Goal: Task Accomplishment & Management: Manage account settings

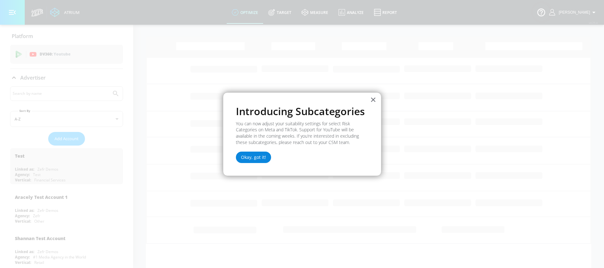
click at [259, 157] on button "Okay, got it!" at bounding box center [253, 157] width 35 height 11
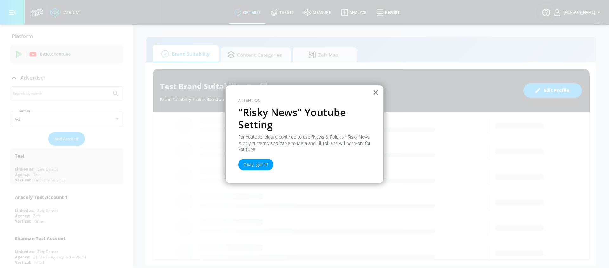
click at [262, 163] on button "Okay, got it!" at bounding box center [255, 164] width 35 height 11
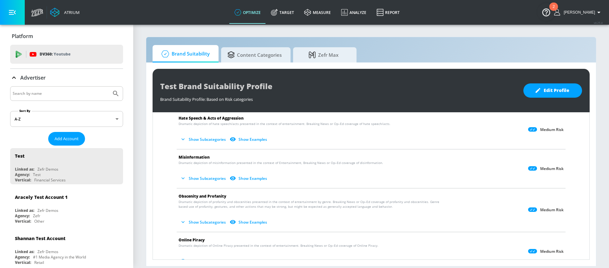
scroll to position [191, 0]
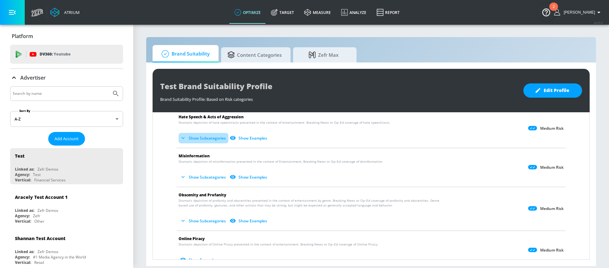
click at [196, 139] on button "Show Subcategories" at bounding box center [203, 138] width 50 height 10
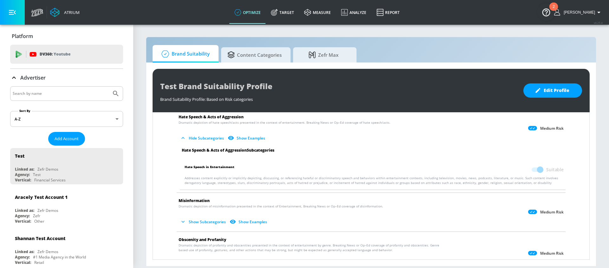
scroll to position [192, 0]
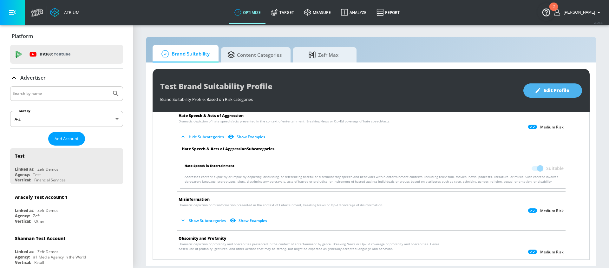
click at [555, 91] on span "Edit Profile" at bounding box center [552, 91] width 33 height 8
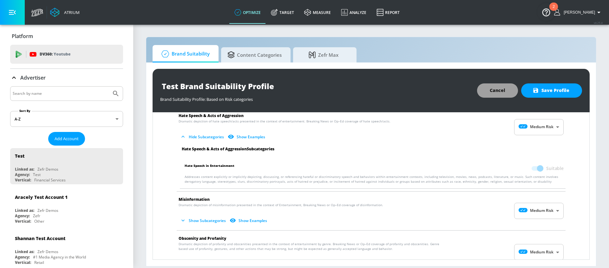
click at [504, 92] on span "Cancel" at bounding box center [497, 91] width 16 height 8
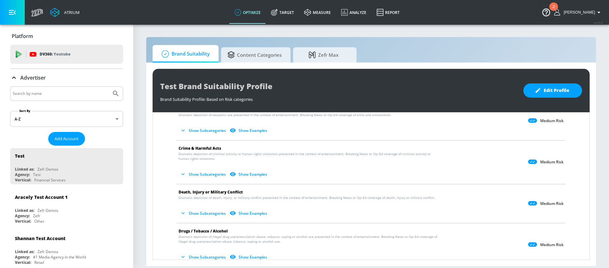
scroll to position [0, 0]
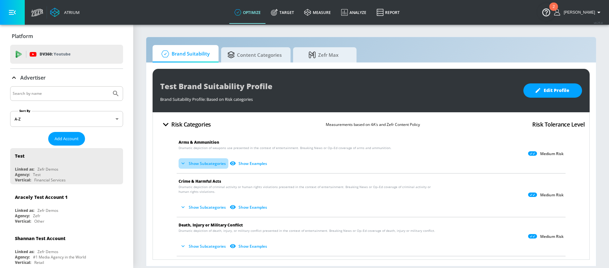
click at [186, 164] on icon "button" at bounding box center [183, 163] width 6 height 6
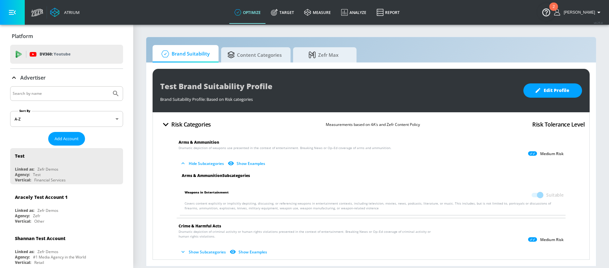
click at [186, 164] on icon "button" at bounding box center [183, 163] width 6 height 6
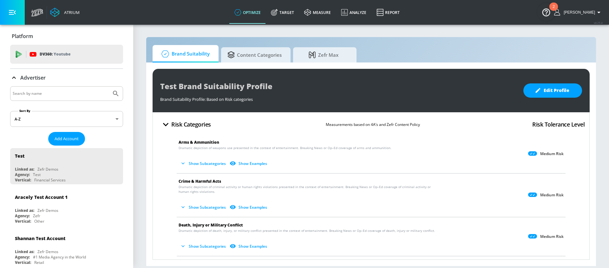
click at [528, 154] on icon at bounding box center [532, 153] width 9 height 4
click at [254, 166] on button "Show Examples" at bounding box center [248, 163] width 41 height 10
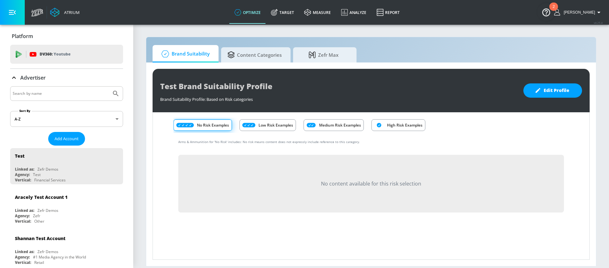
scroll to position [51, 0]
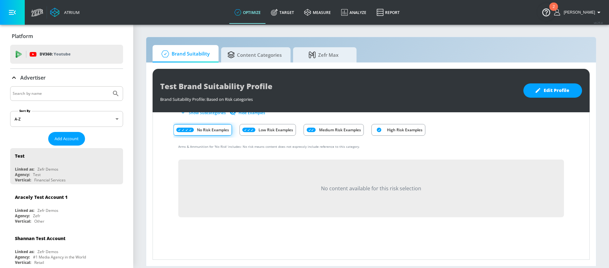
click at [254, 115] on button "Hide Examples" at bounding box center [247, 112] width 39 height 10
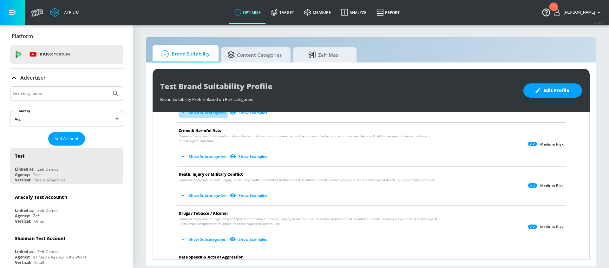
click at [200, 115] on button "Show Subcategories" at bounding box center [203, 112] width 50 height 10
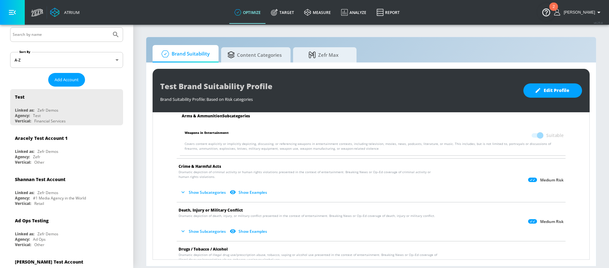
scroll to position [68, 0]
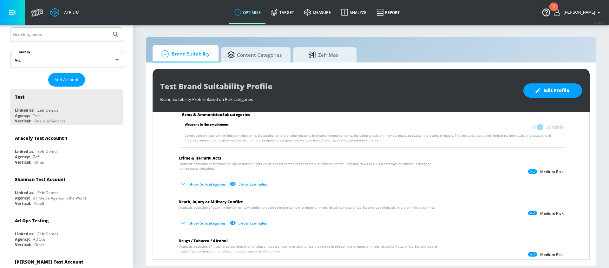
click at [194, 182] on button "Show Subcategories" at bounding box center [203, 184] width 50 height 10
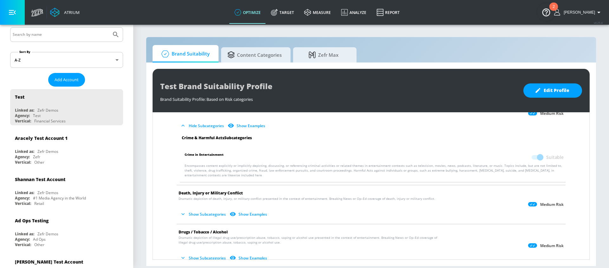
scroll to position [127, 0]
click at [203, 214] on button "Show Subcategories" at bounding box center [203, 213] width 50 height 10
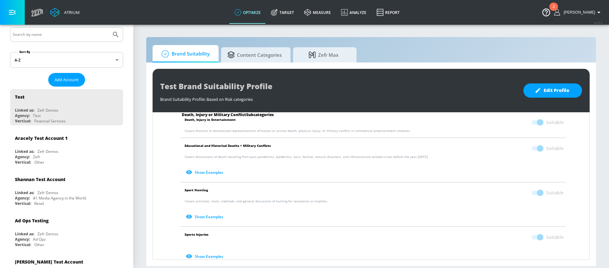
scroll to position [318, 0]
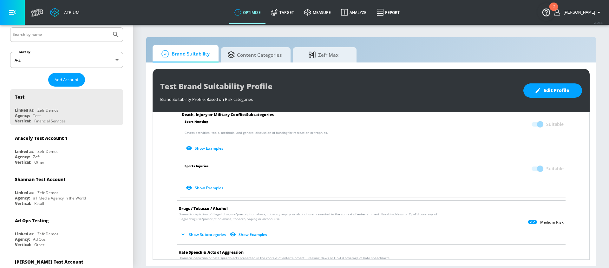
click at [202, 236] on button "Show Subcategories" at bounding box center [203, 234] width 50 height 10
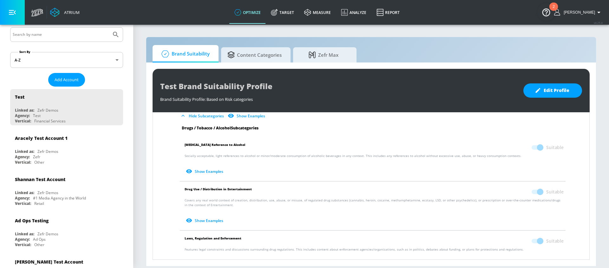
scroll to position [477, 0]
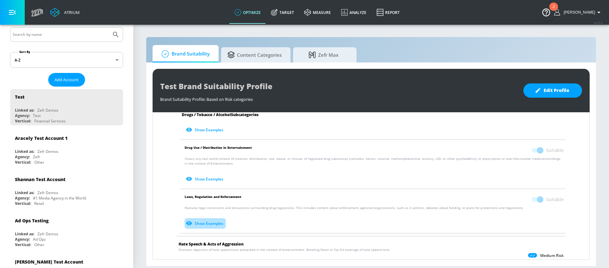
click at [211, 219] on button "Show Examples" at bounding box center [204, 223] width 41 height 10
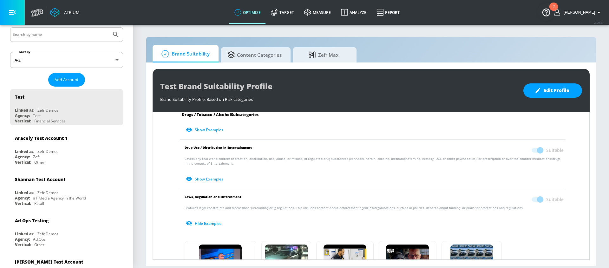
scroll to position [535, 0]
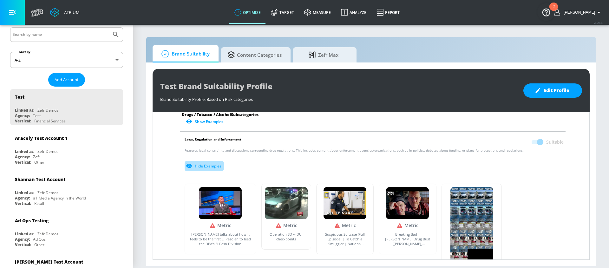
click at [195, 171] on button "Hide Examples" at bounding box center [203, 166] width 39 height 10
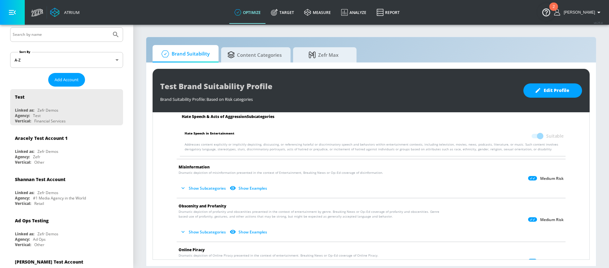
scroll to position [643, 0]
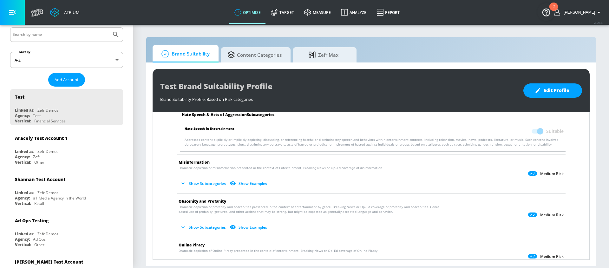
click at [210, 223] on button "Show Subcategories" at bounding box center [203, 227] width 50 height 10
click at [204, 185] on button "Show Subcategories" at bounding box center [203, 183] width 50 height 10
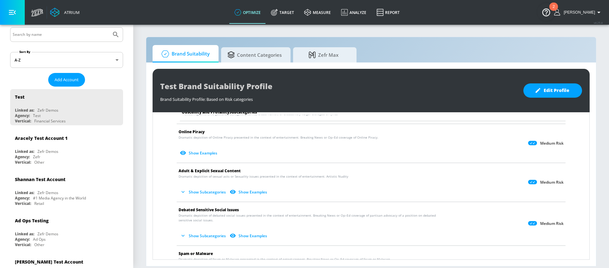
click at [203, 192] on button "Show Subcategories" at bounding box center [203, 192] width 50 height 10
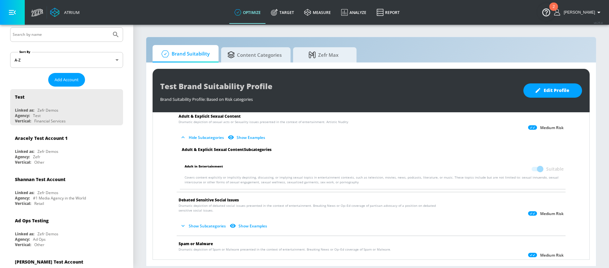
click at [207, 224] on button "Show Subcategories" at bounding box center [203, 226] width 50 height 10
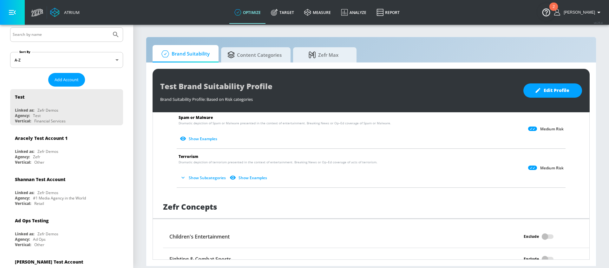
scroll to position [1037, 0]
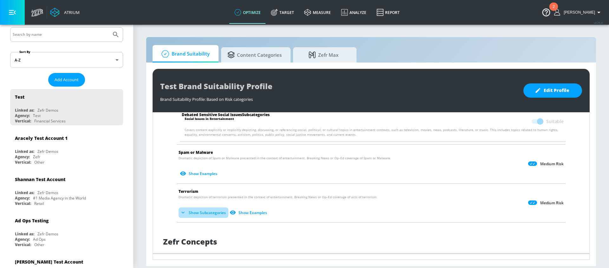
click at [204, 216] on button "Show Subcategories" at bounding box center [203, 212] width 50 height 10
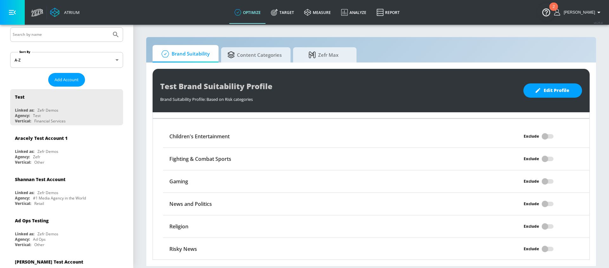
scroll to position [1217, 0]
click at [540, 134] on div "Exclude" at bounding box center [535, 136] width 107 height 12
click at [540, 137] on div "Exclude" at bounding box center [535, 136] width 107 height 12
click at [543, 136] on div "Exclude" at bounding box center [535, 136] width 107 height 12
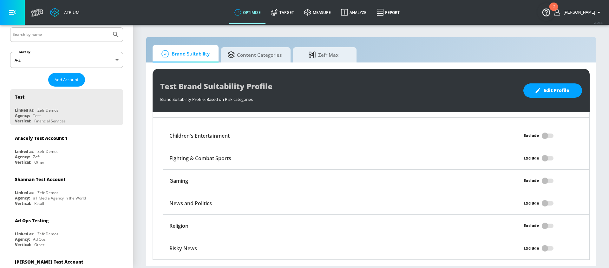
click at [543, 136] on div "Exclude" at bounding box center [535, 136] width 107 height 12
click at [551, 87] on span "Edit Profile" at bounding box center [552, 91] width 33 height 8
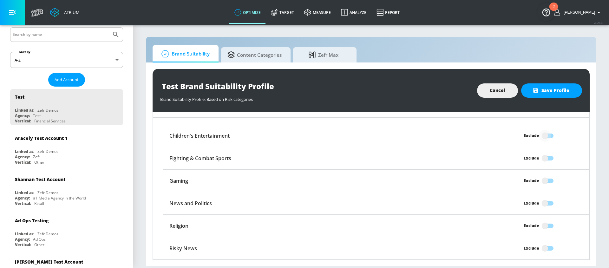
click at [542, 137] on input "Exclude" at bounding box center [545, 136] width 36 height 12
click at [542, 136] on input "Excluded" at bounding box center [552, 136] width 36 height 12
checkbox input "false"
click at [501, 88] on span "Cancel" at bounding box center [497, 91] width 16 height 8
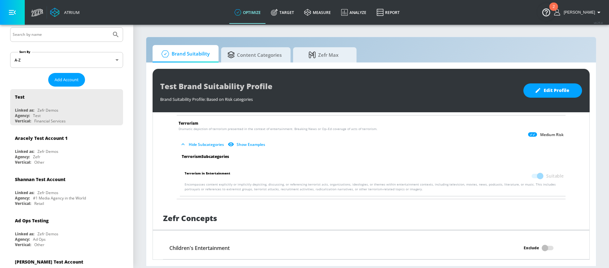
scroll to position [1104, 0]
click at [553, 91] on span "Edit Profile" at bounding box center [552, 91] width 33 height 8
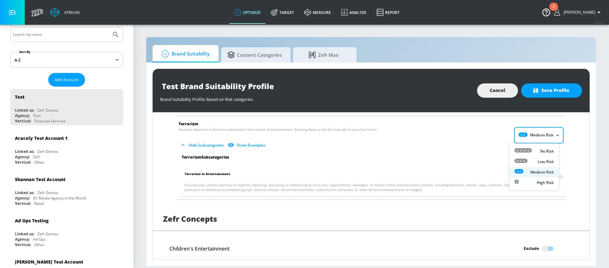
click at [541, 133] on body "Atrium optimize Target measure Analyze Report optimize Target measure Analyze R…" at bounding box center [304, 134] width 609 height 268
click at [590, 147] on div at bounding box center [304, 134] width 609 height 268
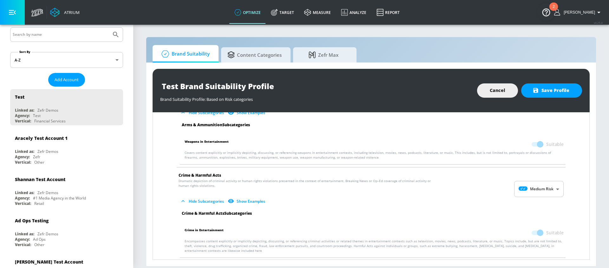
scroll to position [0, 0]
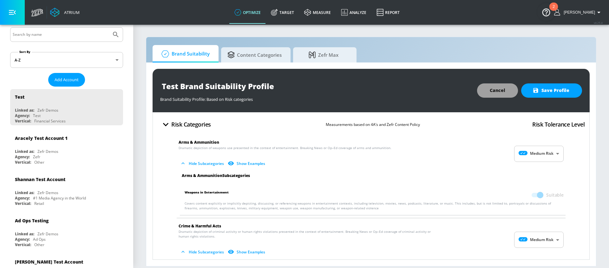
click at [493, 97] on button "Cancel" at bounding box center [497, 90] width 41 height 14
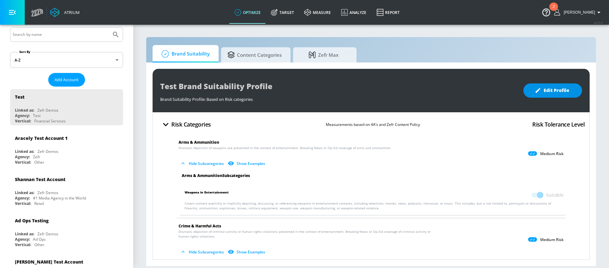
click at [553, 89] on span "Edit Profile" at bounding box center [552, 91] width 33 height 8
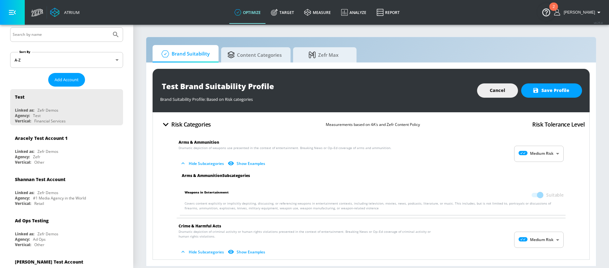
click at [537, 142] on span "Arms & Ammunition" at bounding box center [365, 142] width 375 height 7
click at [537, 152] on body "Atrium optimize Target measure Analyze Report optimize Target measure Analyze R…" at bounding box center [304, 134] width 609 height 268
click at [458, 165] on div at bounding box center [304, 134] width 609 height 268
click at [491, 94] on span "Cancel" at bounding box center [497, 91] width 16 height 8
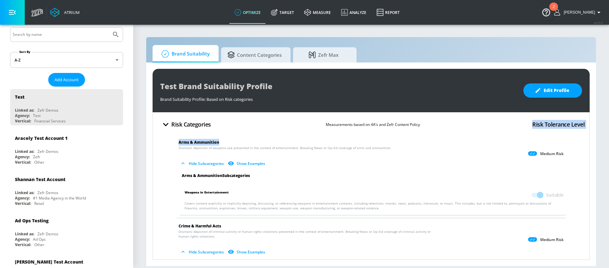
drag, startPoint x: 527, startPoint y: 123, endPoint x: 559, endPoint y: 143, distance: 37.7
drag, startPoint x: 537, startPoint y: 157, endPoint x: 530, endPoint y: 155, distance: 7.5
click at [530, 155] on div "Medium Risk" at bounding box center [546, 153] width 36 height 7
click at [555, 164] on li "Arms & Ammunition Dramatic depiction of weapons use presented in the context of…" at bounding box center [370, 153] width 395 height 39
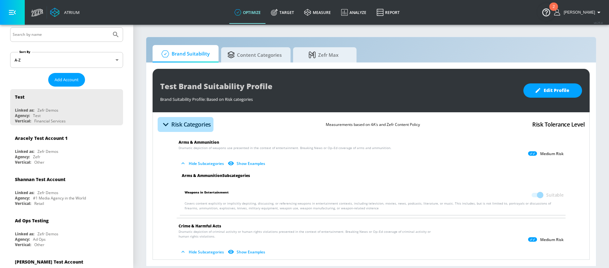
click at [164, 123] on icon "button" at bounding box center [166, 124] width 6 height 3
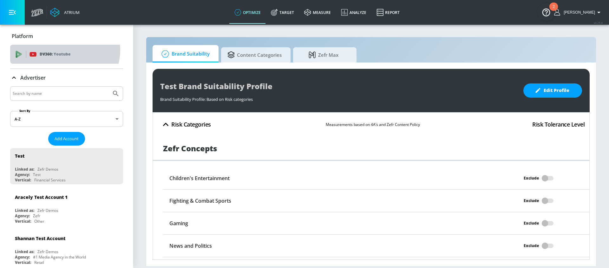
click at [61, 50] on div "DV360: Youtube" at bounding box center [66, 54] width 113 height 19
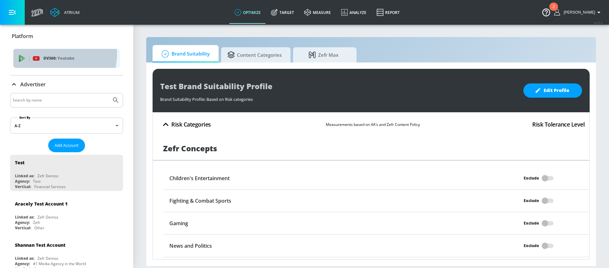
click at [48, 53] on div "DV360: Youtube" at bounding box center [66, 58] width 107 height 19
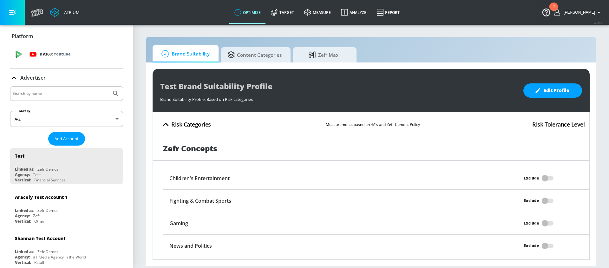
click at [47, 54] on p "DV360: Youtube" at bounding box center [55, 54] width 31 height 7
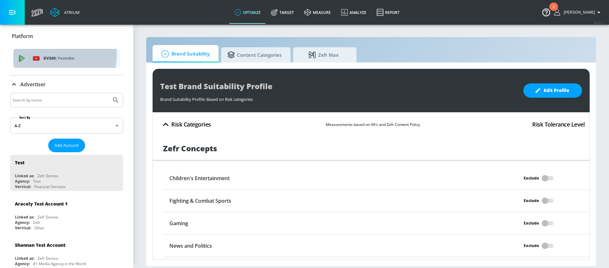
click at [47, 54] on div "DV360: Youtube" at bounding box center [66, 58] width 107 height 19
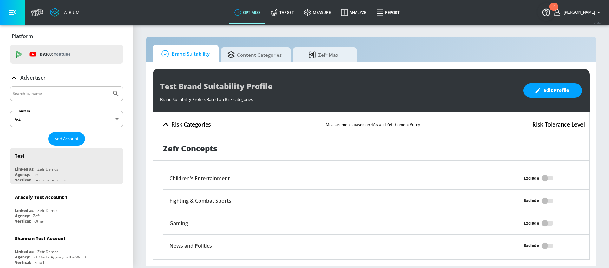
click at [47, 54] on p "DV360: Youtube" at bounding box center [55, 54] width 31 height 7
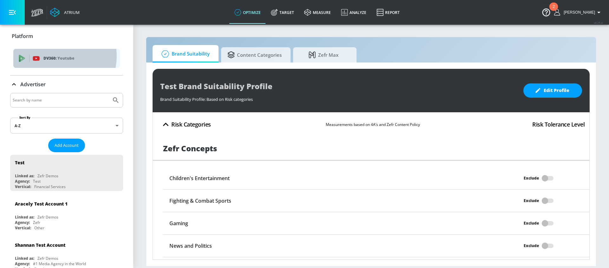
click at [58, 56] on p "Youtube" at bounding box center [65, 58] width 17 height 7
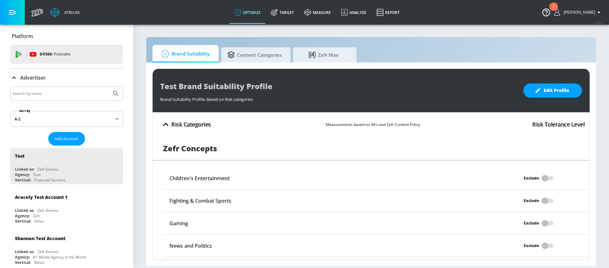
click at [58, 56] on p "Youtube" at bounding box center [62, 54] width 17 height 7
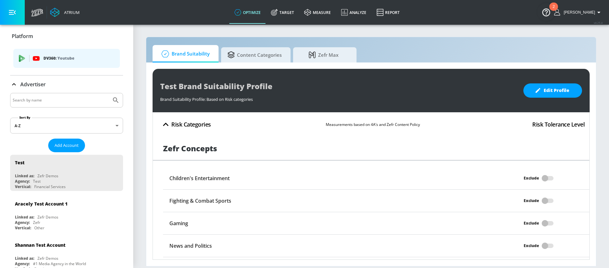
click at [168, 125] on icon "button" at bounding box center [165, 124] width 11 height 11
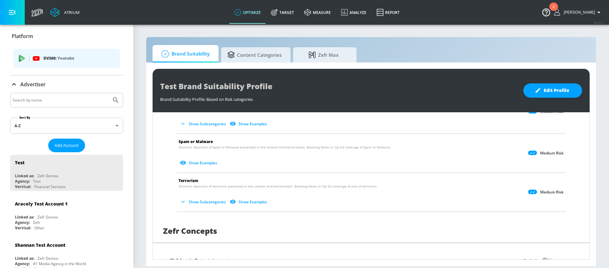
scroll to position [421, 0]
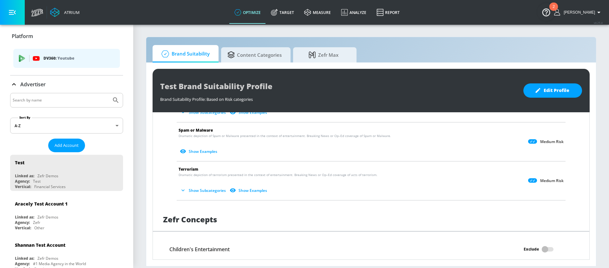
click at [243, 190] on button "Show Examples" at bounding box center [248, 190] width 41 height 10
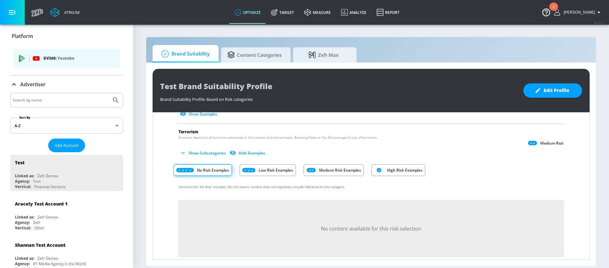
scroll to position [465, 0]
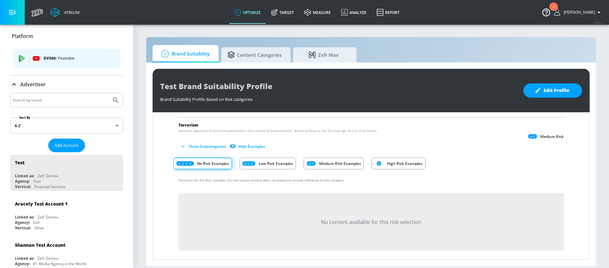
click at [212, 165] on span at bounding box center [202, 163] width 59 height 11
drag, startPoint x: 189, startPoint y: 161, endPoint x: 285, endPoint y: 166, distance: 96.2
click at [285, 166] on div "No Risk Examples Low Risk Examples Medium Risk Examples High Risk Examples" at bounding box center [370, 163] width 395 height 15
click at [285, 166] on p "Low Risk Examples" at bounding box center [275, 163] width 35 height 7
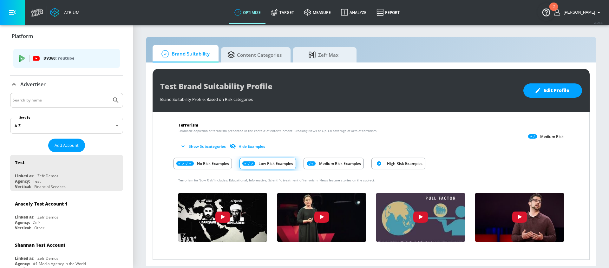
click at [222, 163] on p "No Risk Examples" at bounding box center [213, 163] width 32 height 7
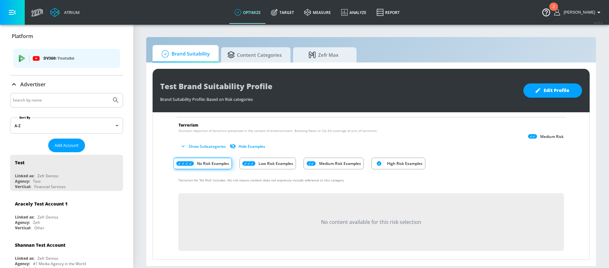
click at [270, 164] on p "Low Risk Examples" at bounding box center [275, 163] width 35 height 7
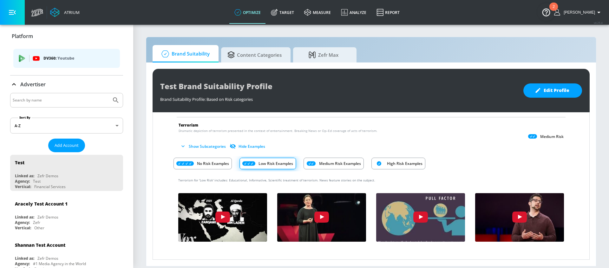
click at [323, 161] on p "Medium Risk Examples" at bounding box center [340, 163] width 42 height 7
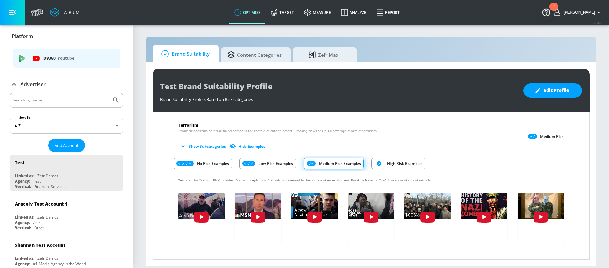
click at [281, 165] on p "Low Risk Examples" at bounding box center [275, 163] width 35 height 7
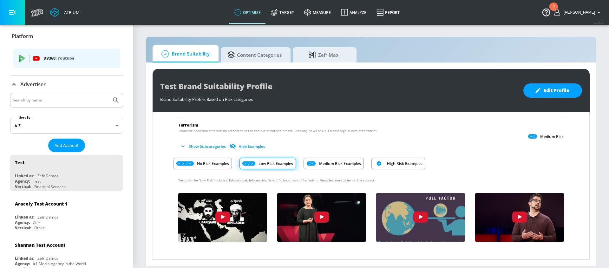
click at [410, 164] on p "High Risk Examples" at bounding box center [405, 163] width 36 height 7
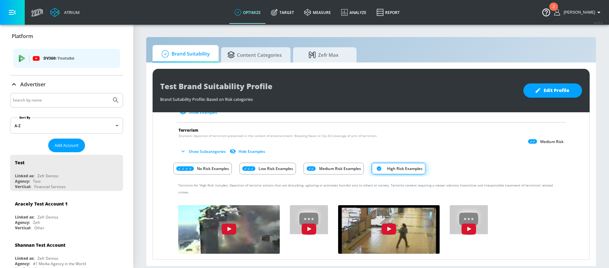
scroll to position [453, 0]
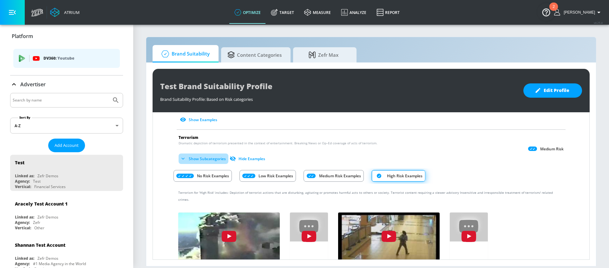
click at [182, 161] on icon "button" at bounding box center [183, 158] width 6 height 6
click at [185, 161] on icon "button" at bounding box center [183, 158] width 6 height 6
click at [246, 163] on button "Hide Examples" at bounding box center [247, 158] width 39 height 10
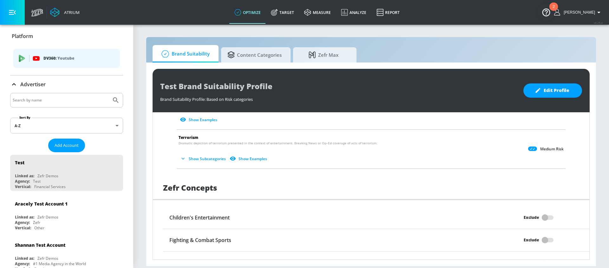
click at [223, 166] on li "Terrorism Dramatic depiction of terrorism presented in the context of entertain…" at bounding box center [370, 149] width 395 height 39
click at [215, 166] on li "Terrorism Dramatic depiction of terrorism presented in the context of entertain…" at bounding box center [370, 149] width 395 height 39
click at [212, 159] on button "Show Subcategories" at bounding box center [203, 158] width 50 height 10
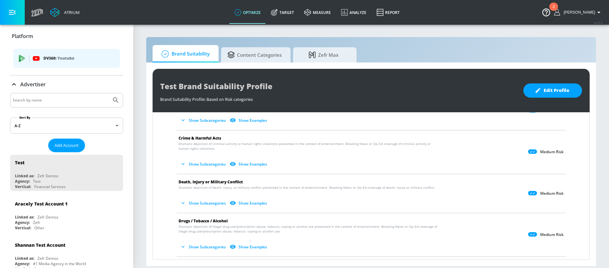
scroll to position [0, 0]
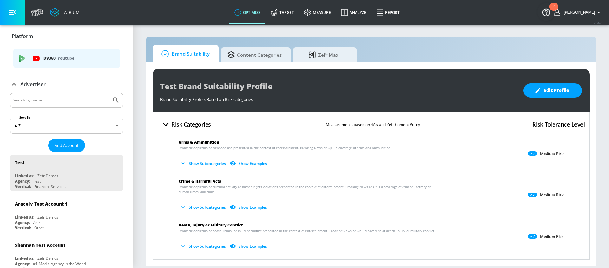
click at [210, 164] on button "Show Subcategories" at bounding box center [203, 163] width 50 height 10
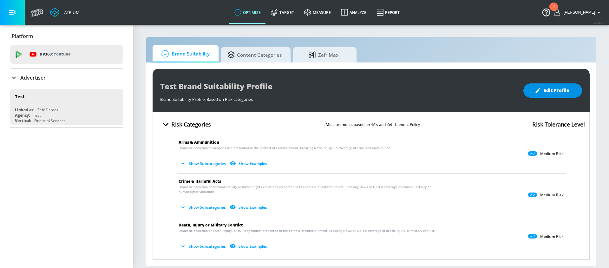
click at [548, 91] on span "Edit Profile" at bounding box center [552, 91] width 33 height 8
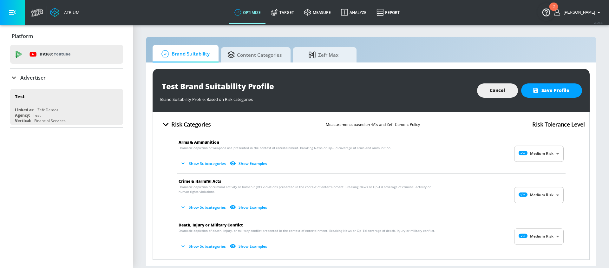
click at [278, 89] on input "Test Brand Suitability Profile" at bounding box center [239, 86] width 158 height 14
click at [559, 93] on span "Save Profile" at bounding box center [551, 91] width 36 height 8
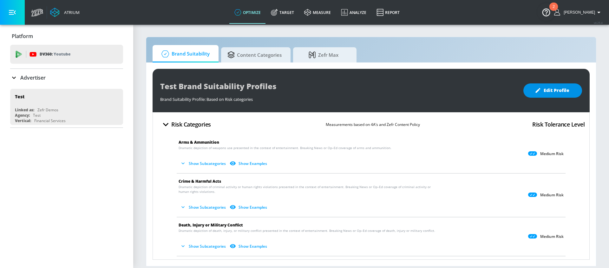
click at [547, 91] on span "Edit Profile" at bounding box center [552, 91] width 33 height 8
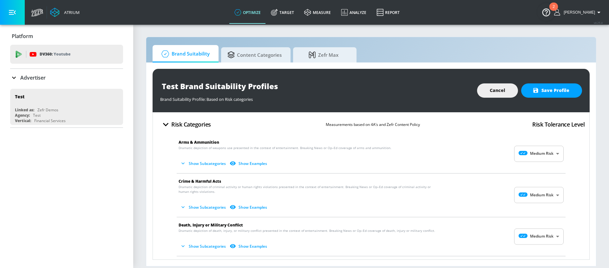
click at [297, 87] on input "Test Brand Suitability Profiles" at bounding box center [239, 86] width 158 height 14
type input "Test Brand Suitability Profile"
click at [551, 89] on span "Save Profile" at bounding box center [551, 91] width 36 height 8
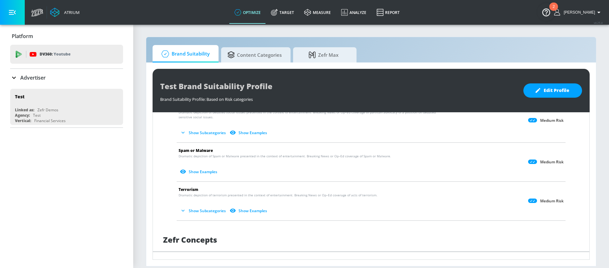
scroll to position [424, 0]
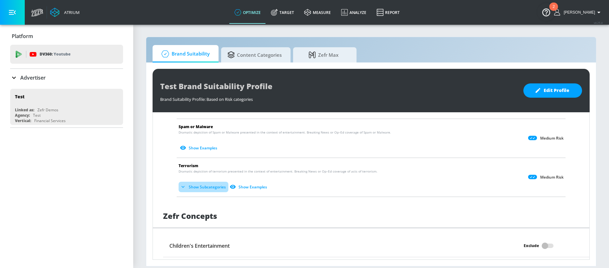
click at [200, 188] on button "Show Subcategories" at bounding box center [203, 187] width 50 height 10
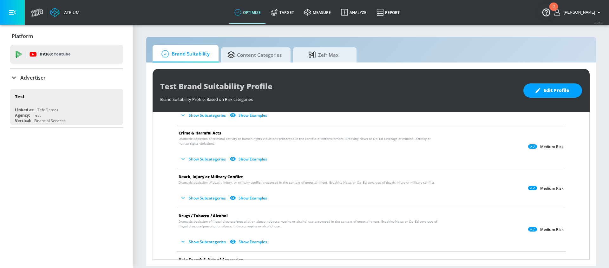
scroll to position [0, 0]
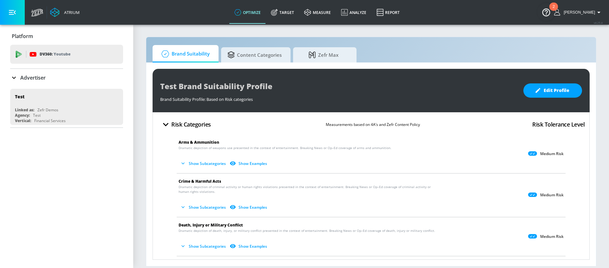
click at [185, 161] on icon "button" at bounding box center [183, 163] width 6 height 6
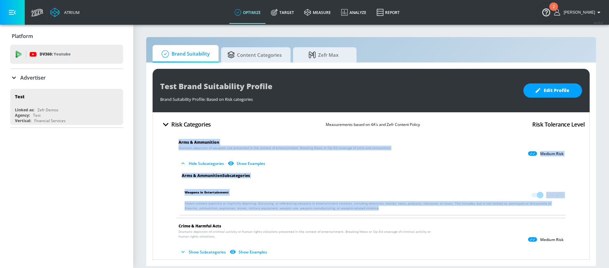
drag, startPoint x: 171, startPoint y: 144, endPoint x: 374, endPoint y: 212, distance: 214.1
click at [372, 212] on li "Weapons in Entertainment Suitable Covers content explicitly or implicitly depic…" at bounding box center [373, 199] width 392 height 30
drag, startPoint x: 371, startPoint y: 212, endPoint x: 174, endPoint y: 135, distance: 211.4
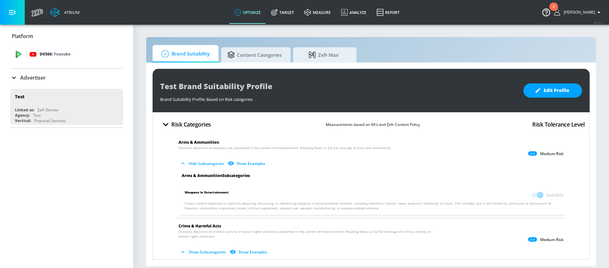
click at [42, 58] on div "DV360: Youtube" at bounding box center [66, 54] width 113 height 19
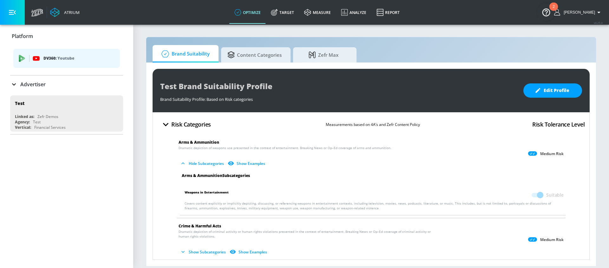
click at [42, 57] on span "DV360: Youtube" at bounding box center [66, 58] width 96 height 7
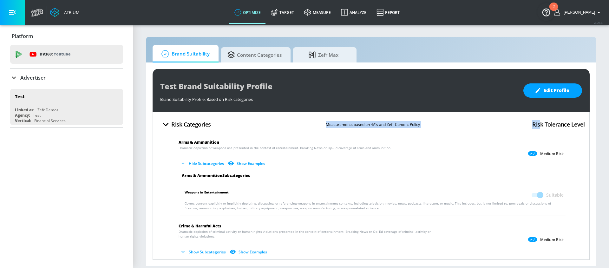
drag, startPoint x: 538, startPoint y: 124, endPoint x: 153, endPoint y: 120, distance: 384.5
